Goal: Information Seeking & Learning: Understand process/instructions

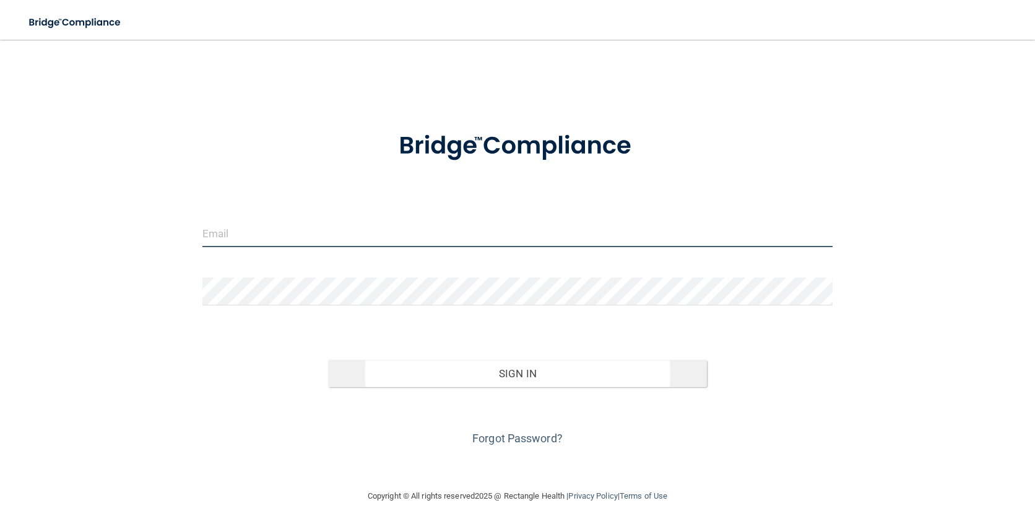
type input "[EMAIL_ADDRESS][DOMAIN_NAME]"
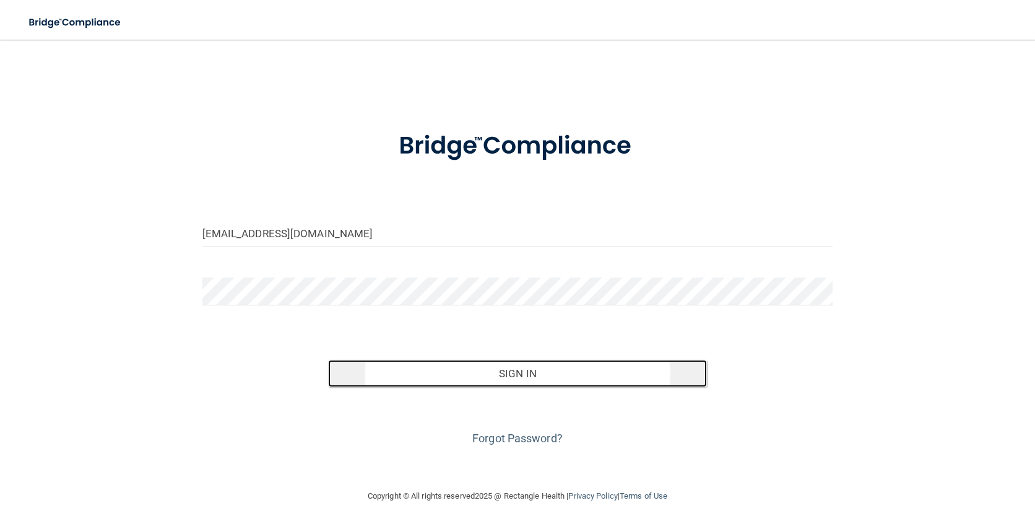
click at [529, 374] on button "Sign In" at bounding box center [517, 373] width 378 height 27
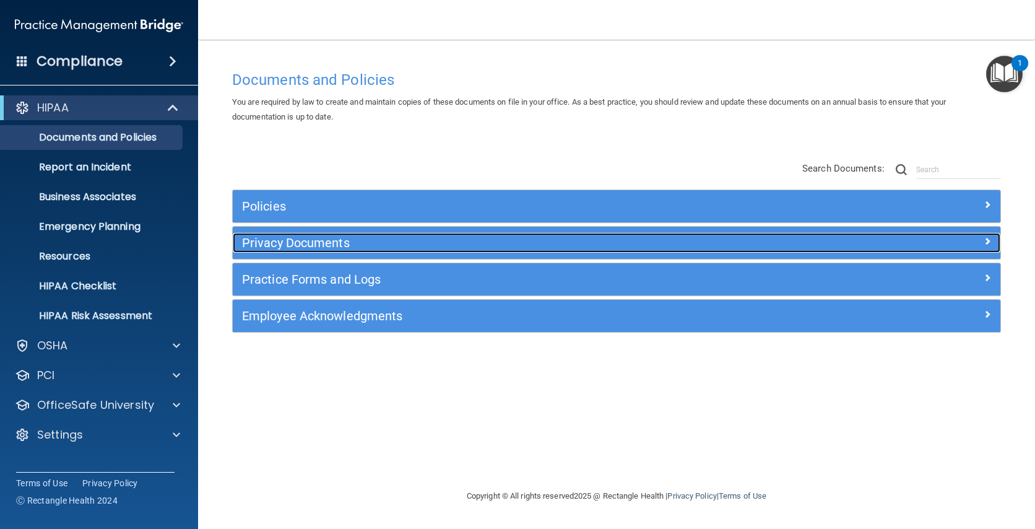
click at [391, 244] on h5 "Privacy Documents" at bounding box center [520, 243] width 557 height 14
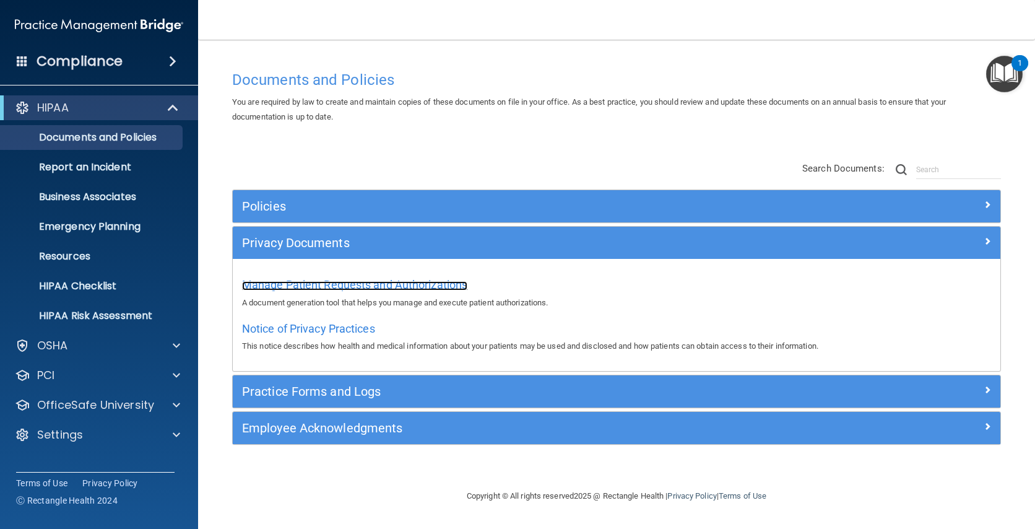
click at [390, 286] on span "Manage Patient Requests and Authorizations" at bounding box center [354, 284] width 225 height 13
